Goal: Task Accomplishment & Management: Manage account settings

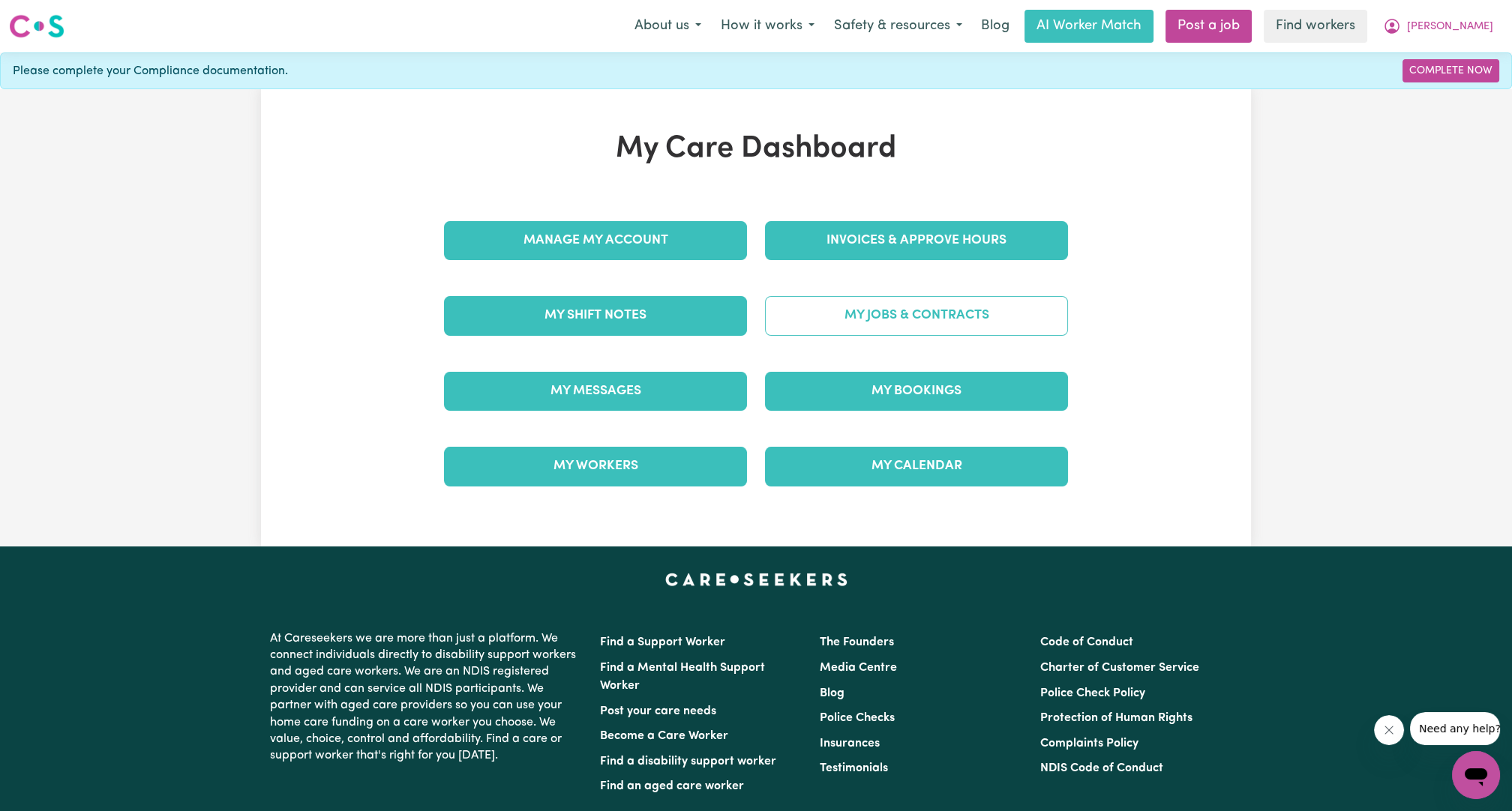
click at [930, 324] on link "My Jobs & Contracts" at bounding box center [916, 316] width 303 height 39
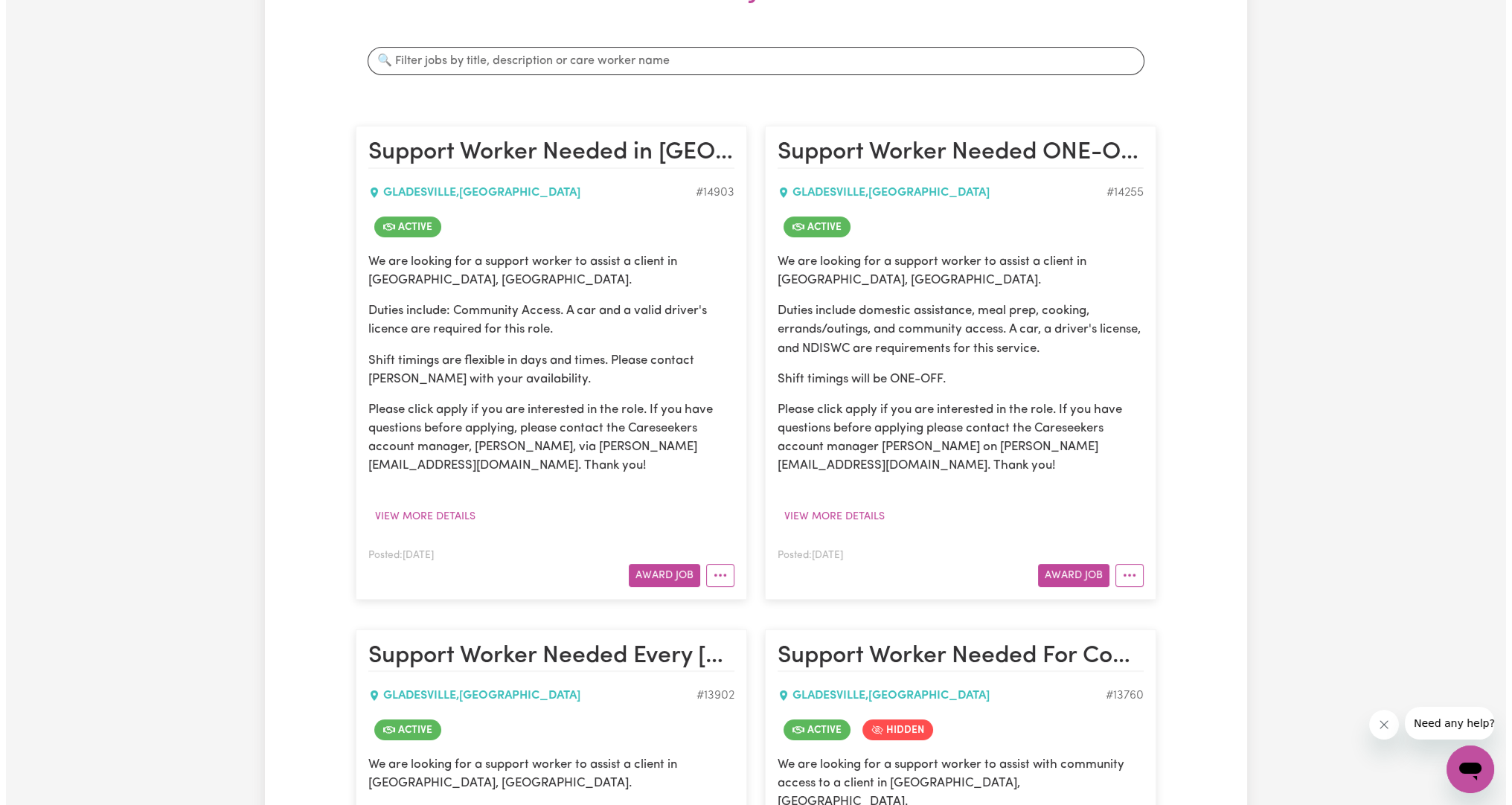
scroll to position [256, 0]
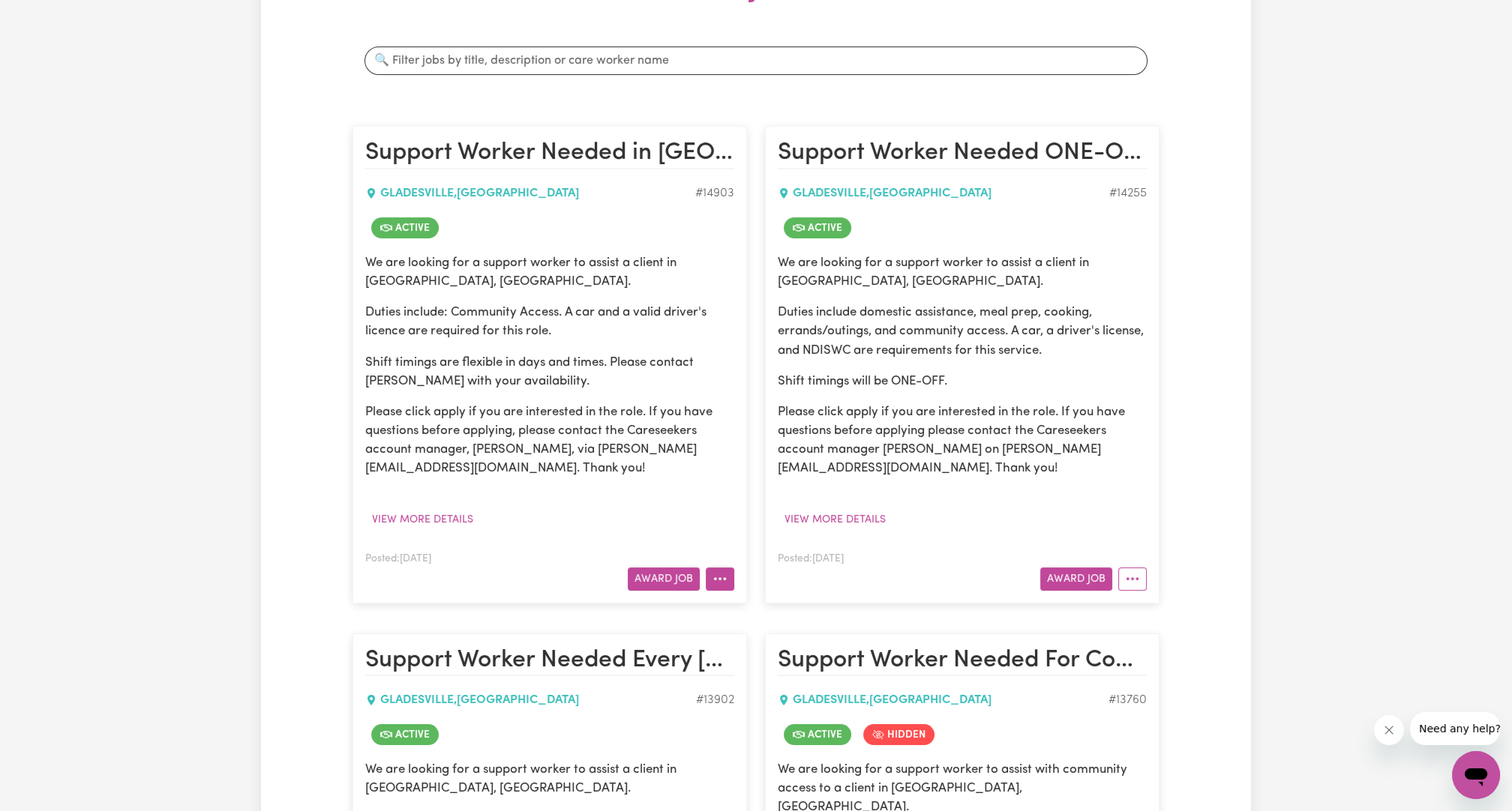
click at [730, 573] on button "More options" at bounding box center [720, 579] width 29 height 23
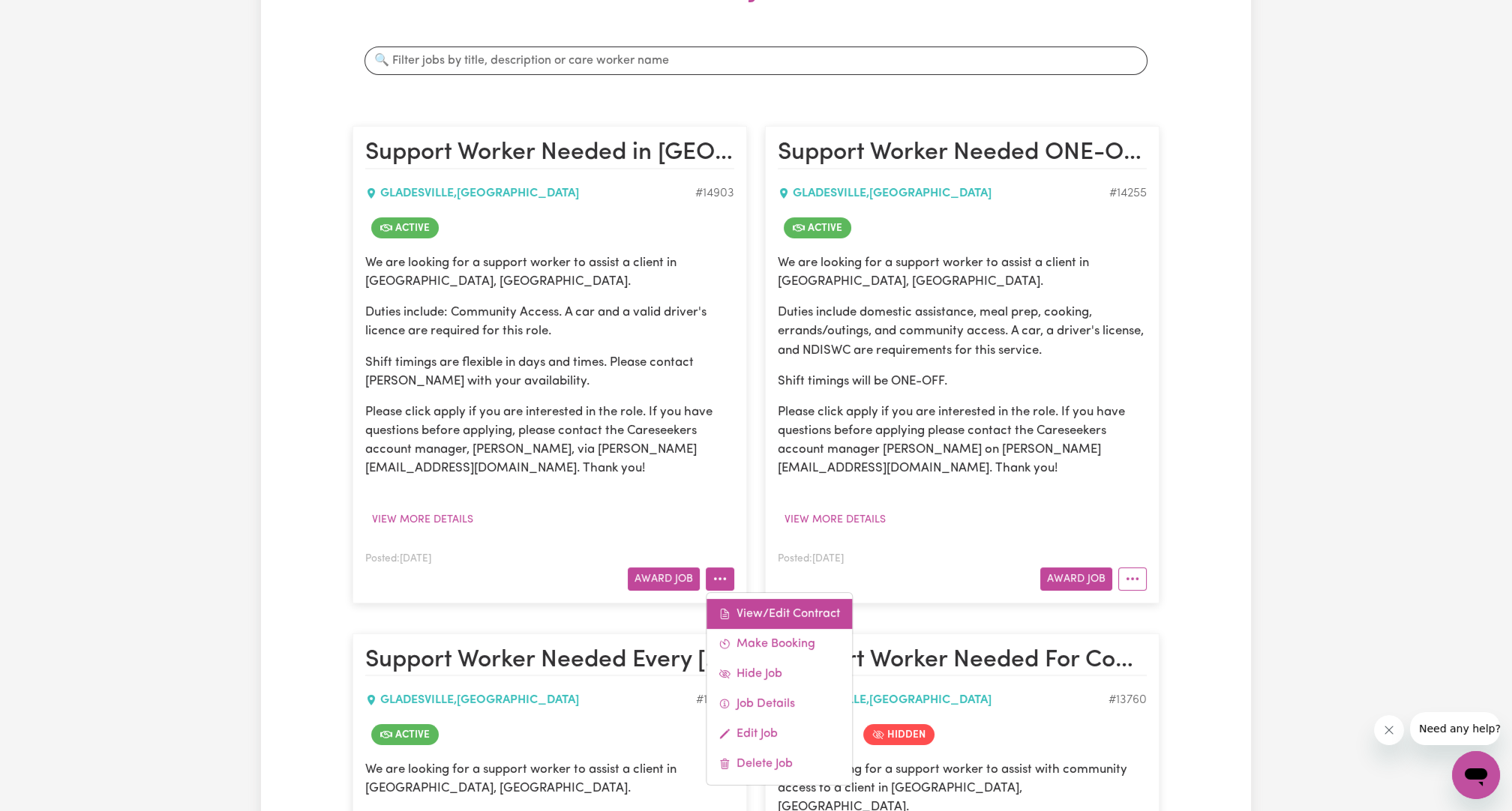
click at [750, 607] on link "View/Edit Contract" at bounding box center [780, 614] width 146 height 30
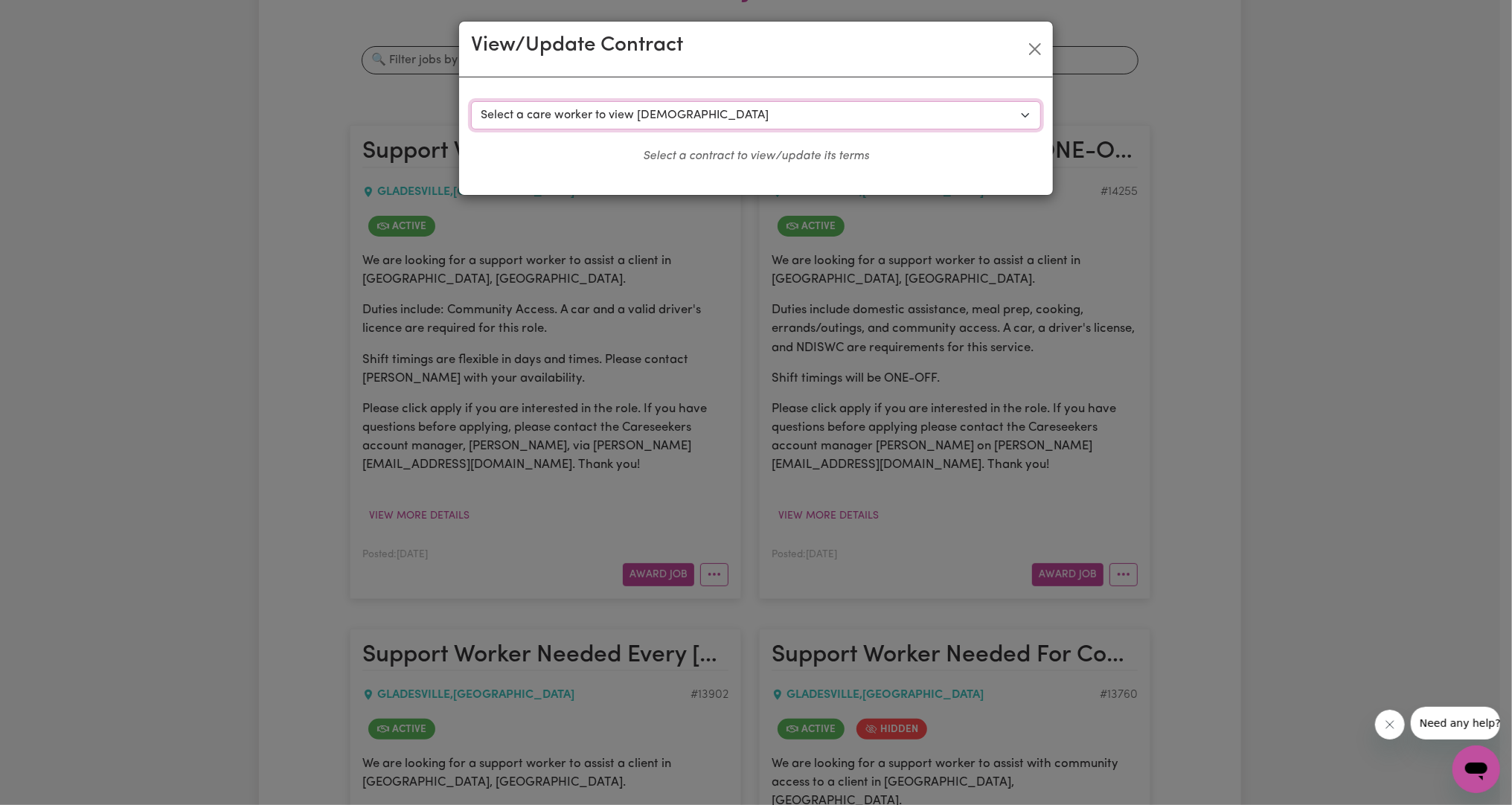
click at [745, 114] on select "Select a care worker to view [DEMOGRAPHIC_DATA] #10537 - [PERSON_NAME] (contrac…" at bounding box center [756, 115] width 570 height 28
select select "10160"
click at [471, 101] on select "Select a care worker to view [DEMOGRAPHIC_DATA] #10537 - [PERSON_NAME] (contrac…" at bounding box center [756, 115] width 570 height 28
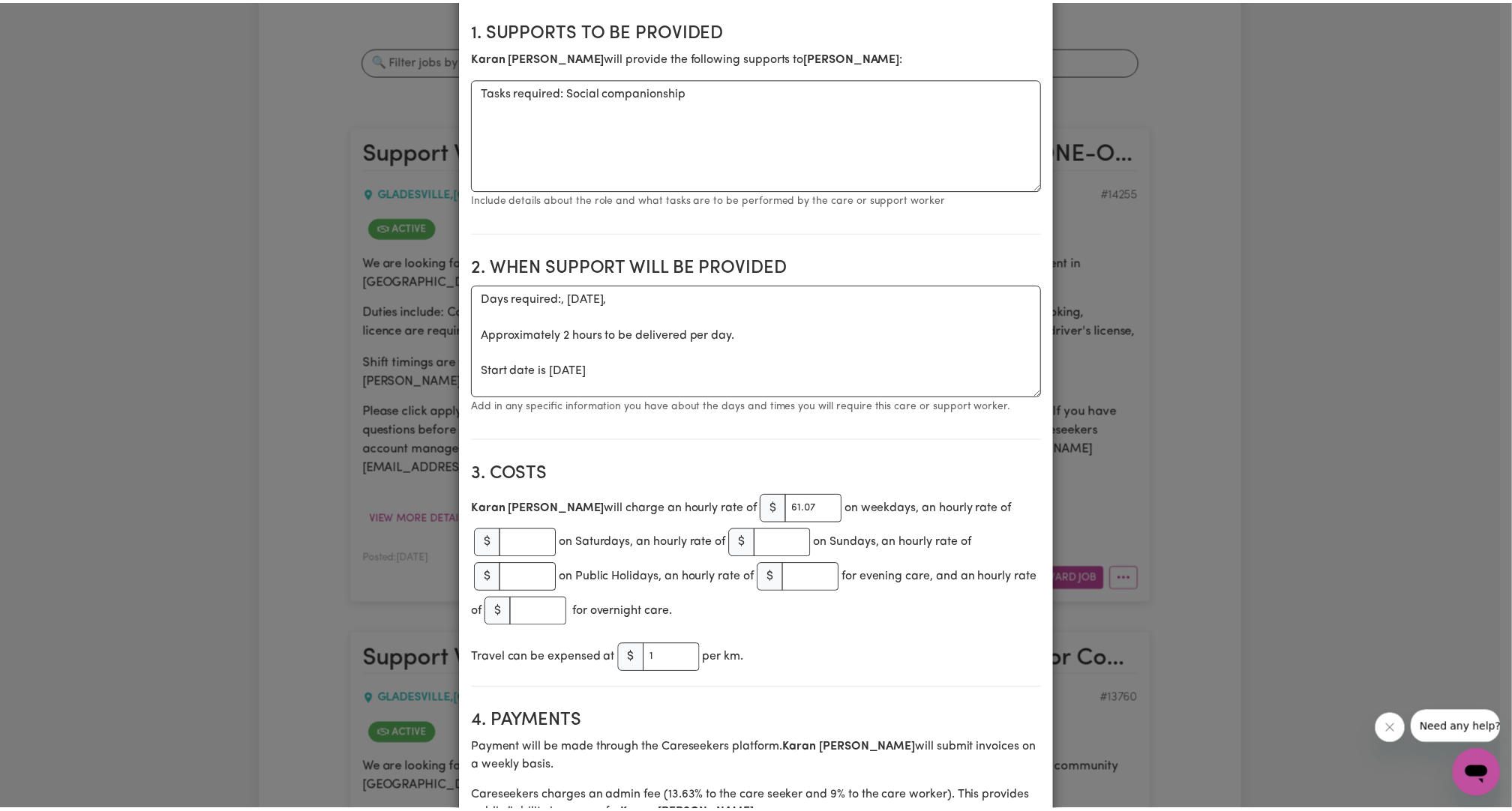
scroll to position [0, 0]
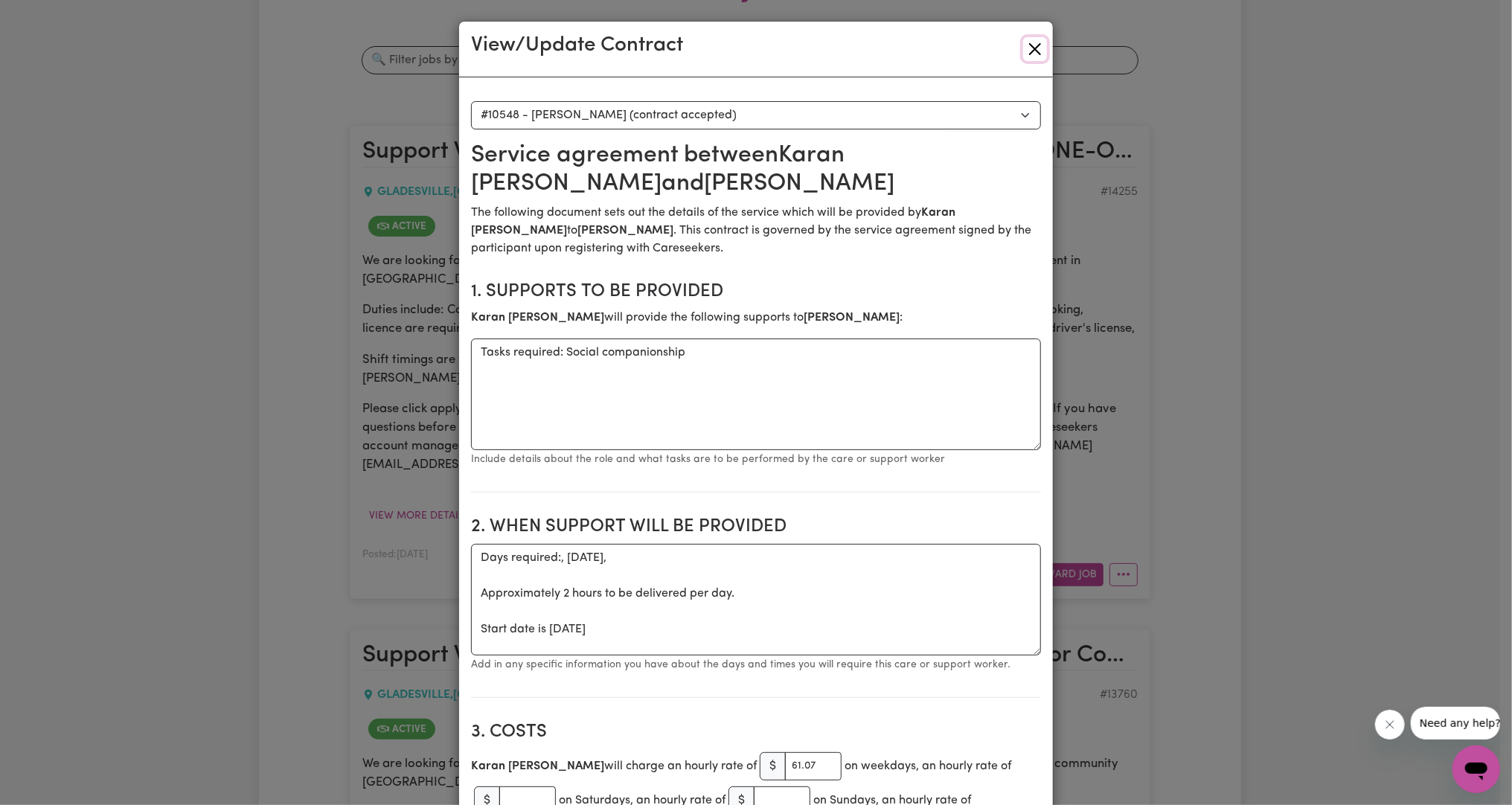
click at [1035, 48] on button "Close" at bounding box center [1034, 48] width 24 height 24
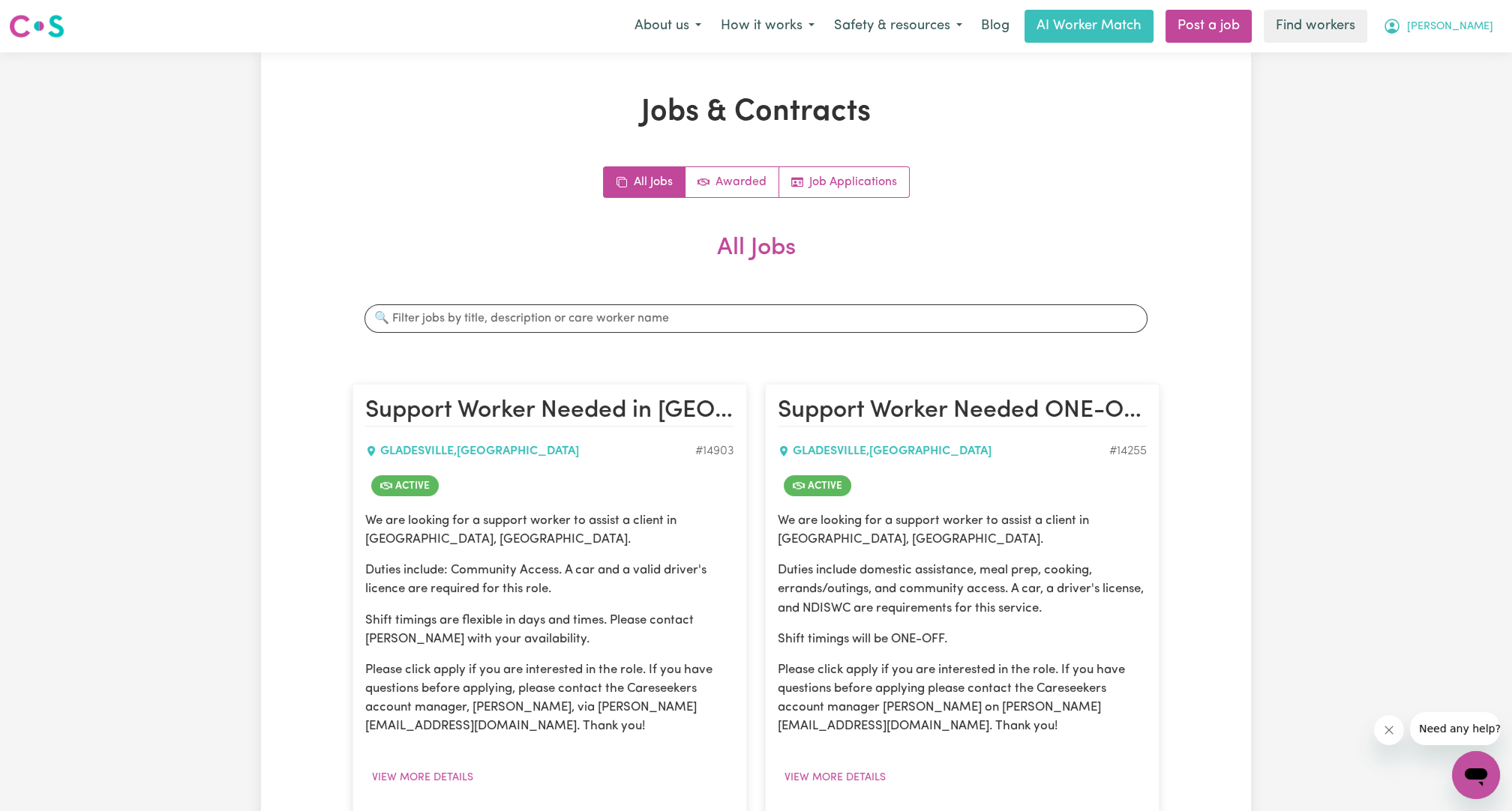
click at [1469, 36] on button "[PERSON_NAME]" at bounding box center [1438, 26] width 130 height 32
click at [1444, 76] on link "Logout" at bounding box center [1442, 86] width 118 height 29
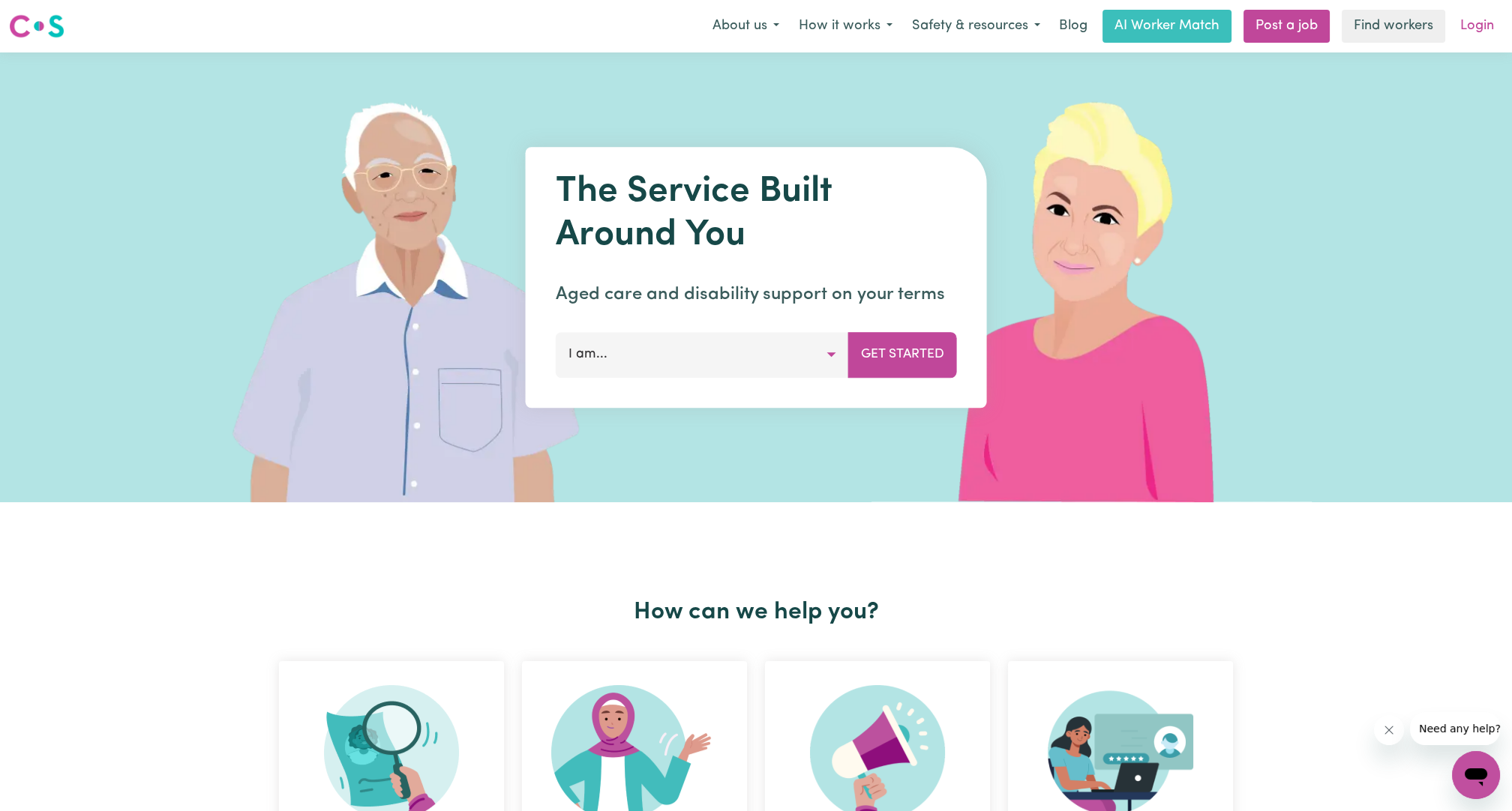
click at [1472, 32] on link "Login" at bounding box center [1477, 26] width 52 height 33
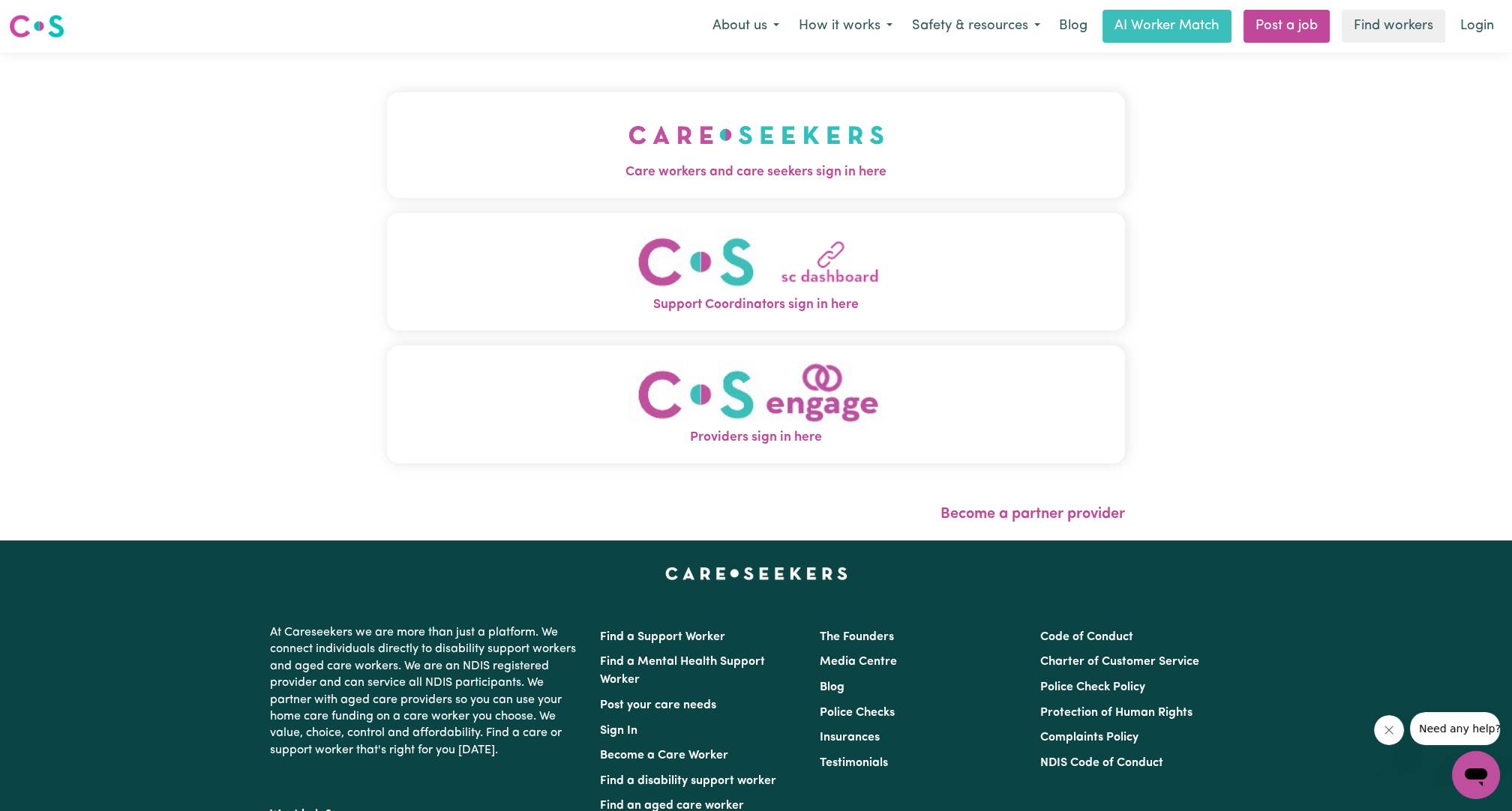
click at [715, 95] on button "Care workers and care seekers sign in here" at bounding box center [756, 145] width 738 height 105
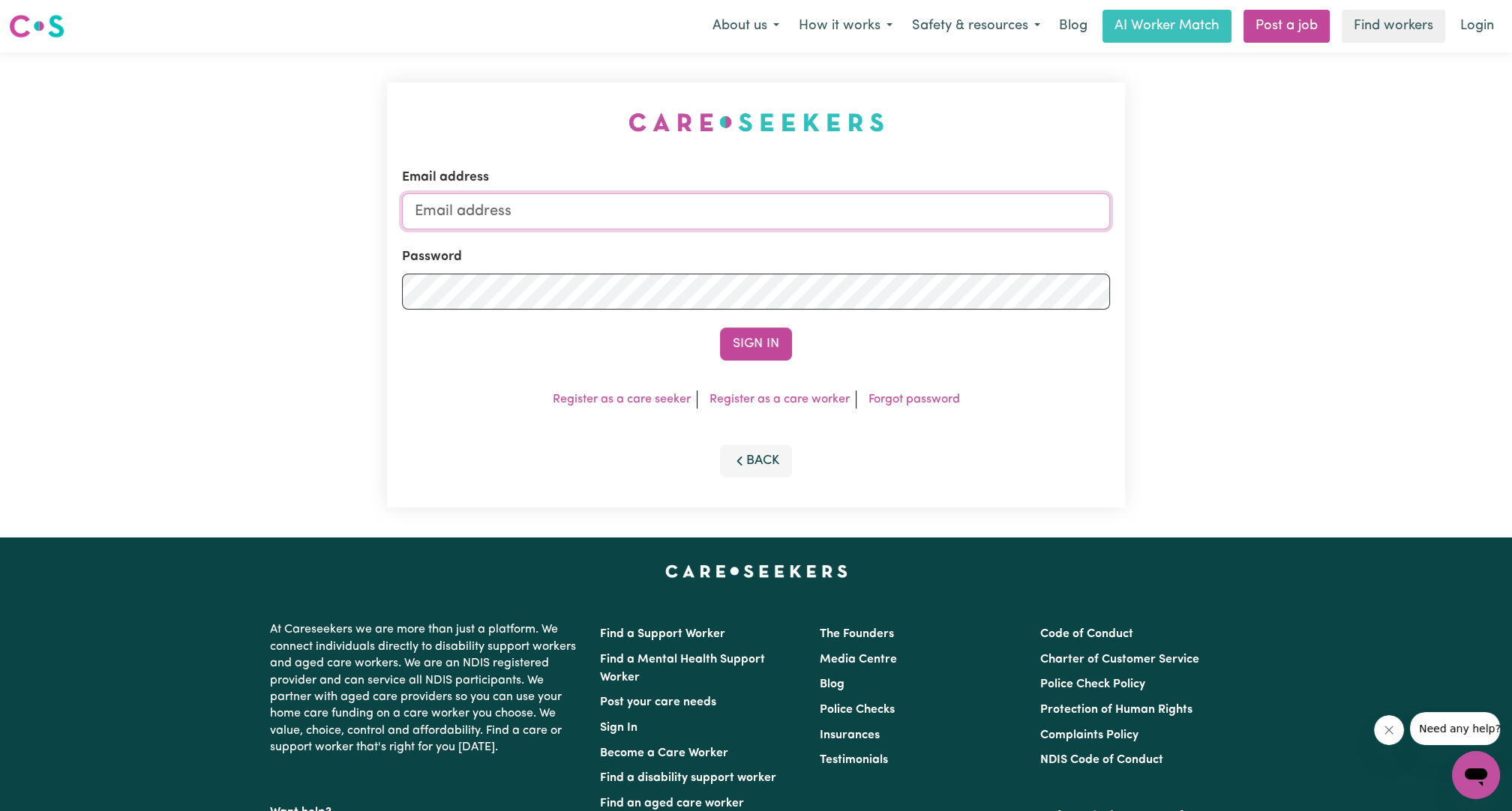
click at [729, 207] on input "Email address" at bounding box center [756, 211] width 708 height 36
drag, startPoint x: 492, startPoint y: 210, endPoint x: 948, endPoint y: 259, distance: 458.6
click at [948, 259] on form "Email address [EMAIL_ADDRESS][PERSON_NAME][DOMAIN_NAME] Password Sign In" at bounding box center [756, 264] width 708 height 193
type input "[EMAIL_ADDRESS][DOMAIN_NAME]"
click at [769, 340] on button "Sign In" at bounding box center [756, 344] width 72 height 33
